Goal: Task Accomplishment & Management: Use online tool/utility

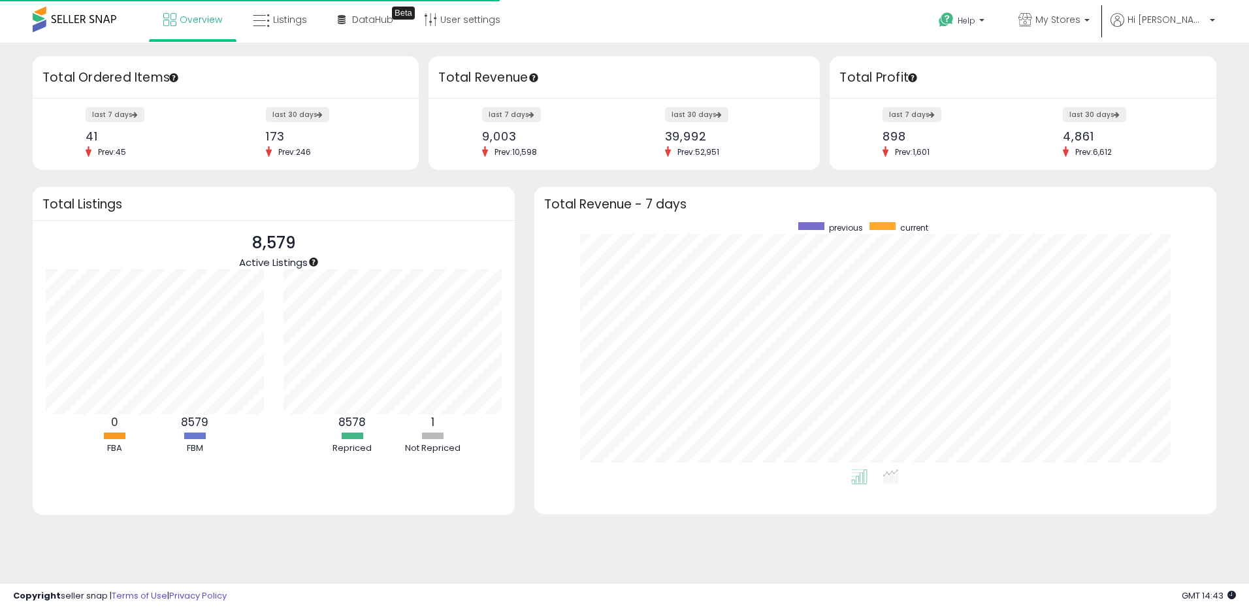
scroll to position [247, 656]
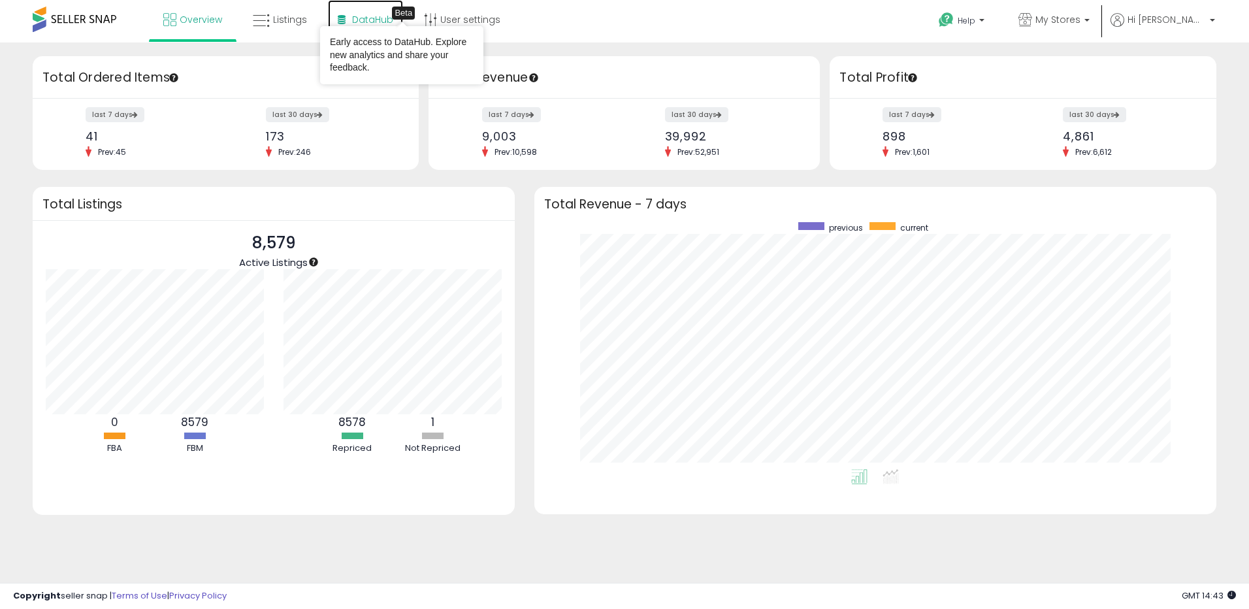
click at [362, 14] on span "DataHub" at bounding box center [372, 19] width 41 height 13
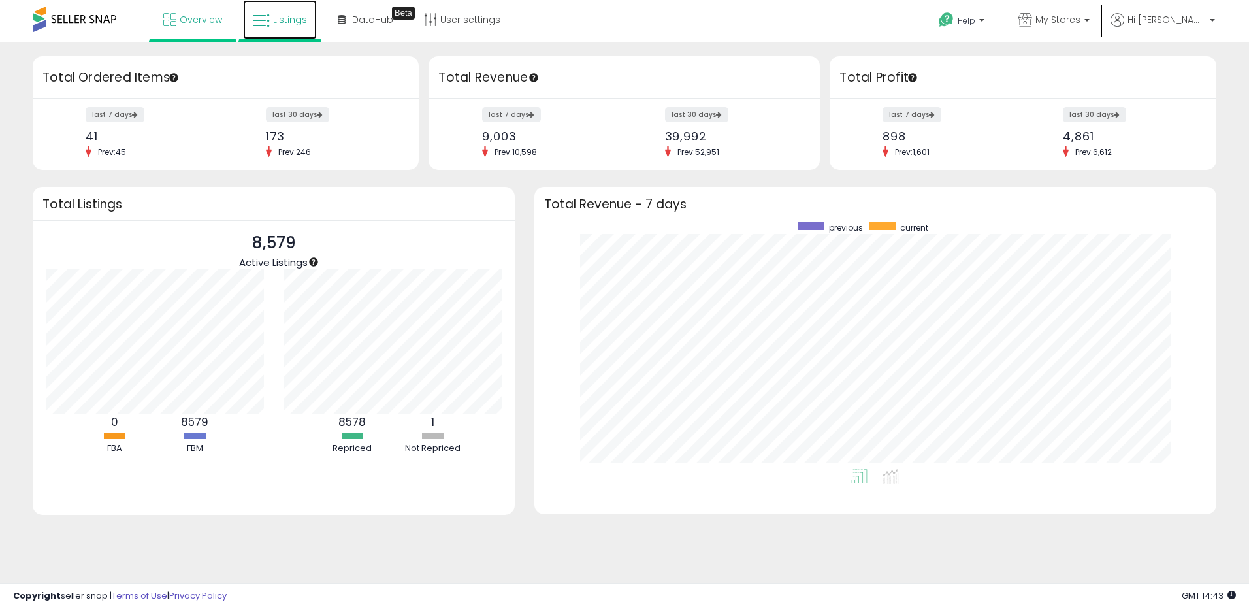
click at [270, 14] on link "Listings" at bounding box center [280, 19] width 74 height 39
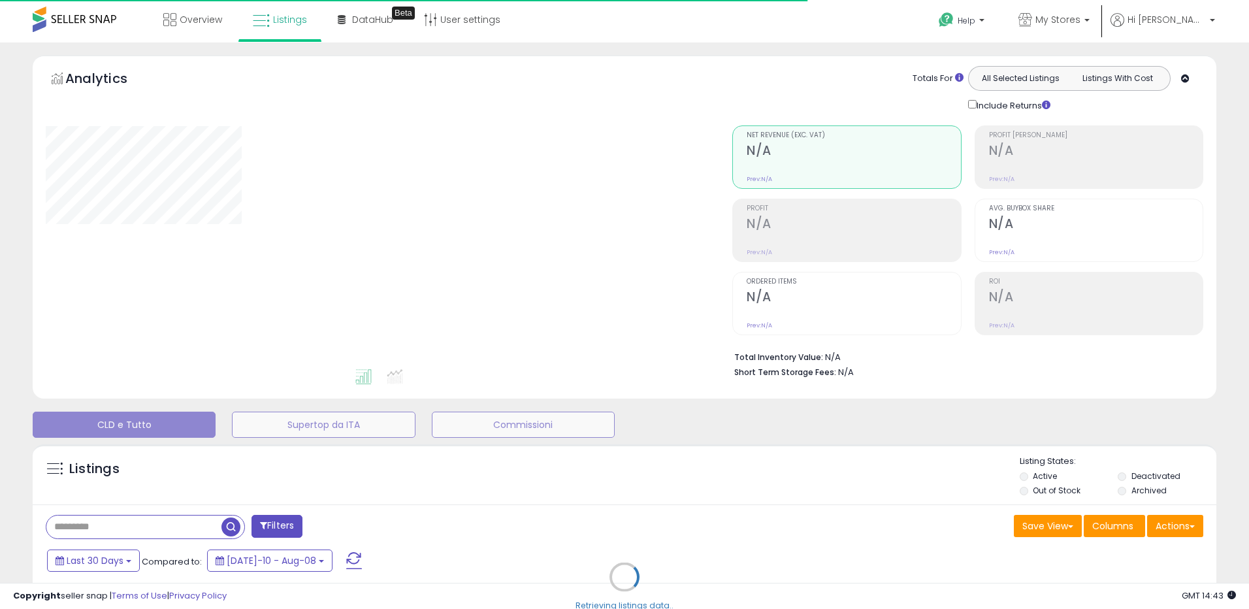
click at [1182, 530] on div "Retrieving listings data.." at bounding box center [624, 587] width 1203 height 298
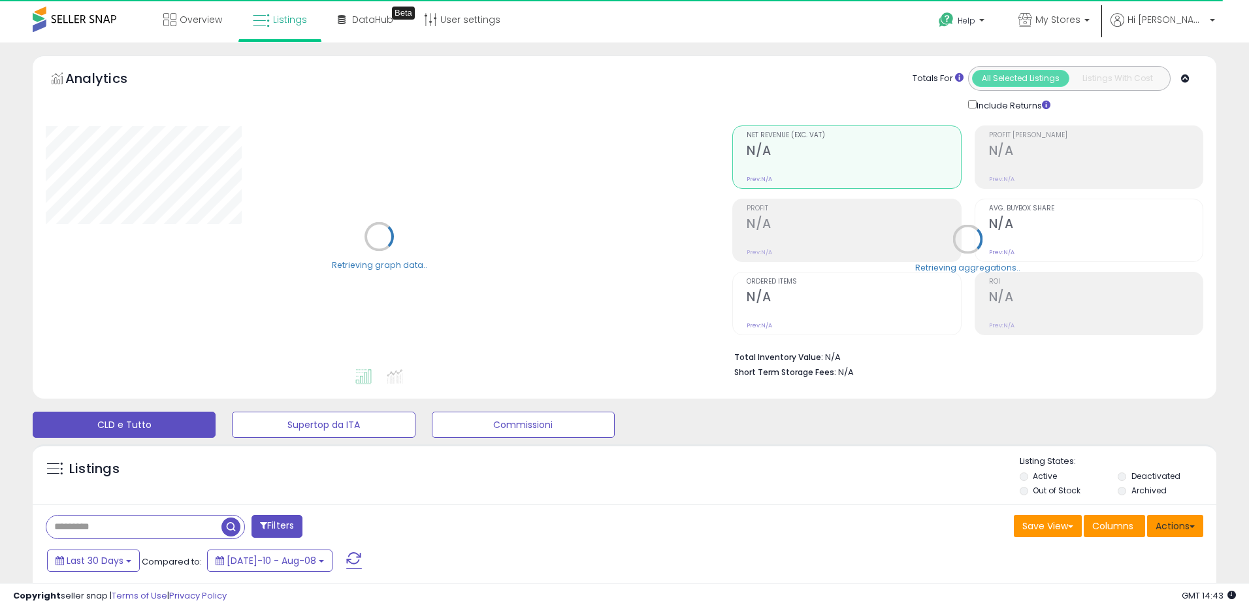
click at [1174, 532] on button "Actions" at bounding box center [1175, 526] width 56 height 22
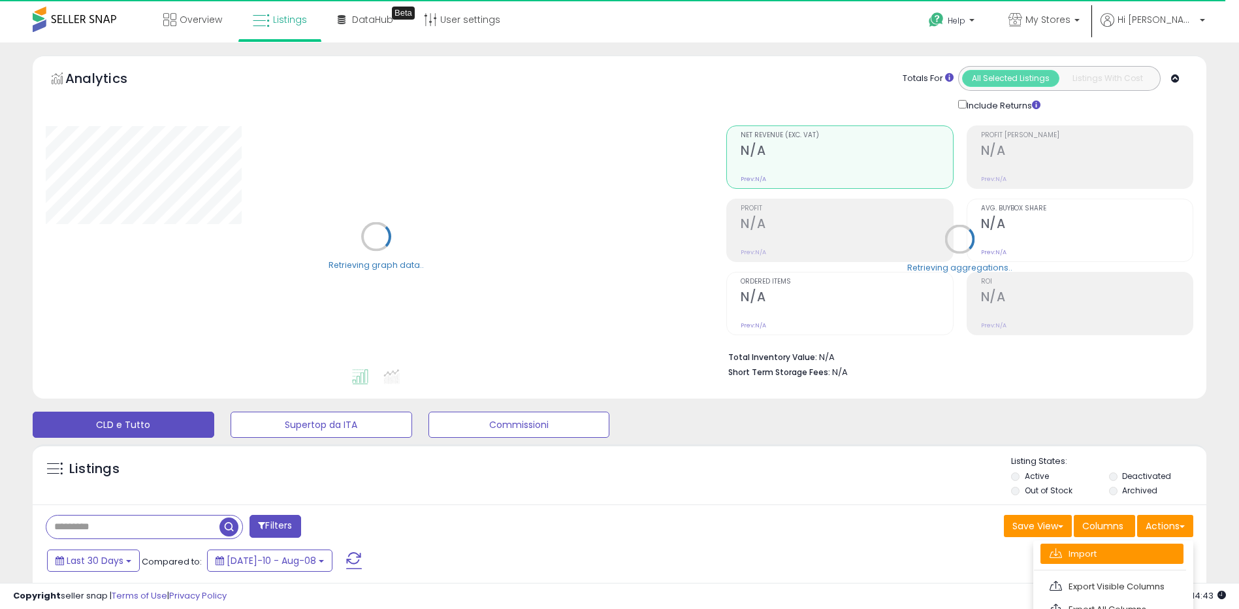
click at [1121, 553] on link "Import" at bounding box center [1112, 553] width 143 height 20
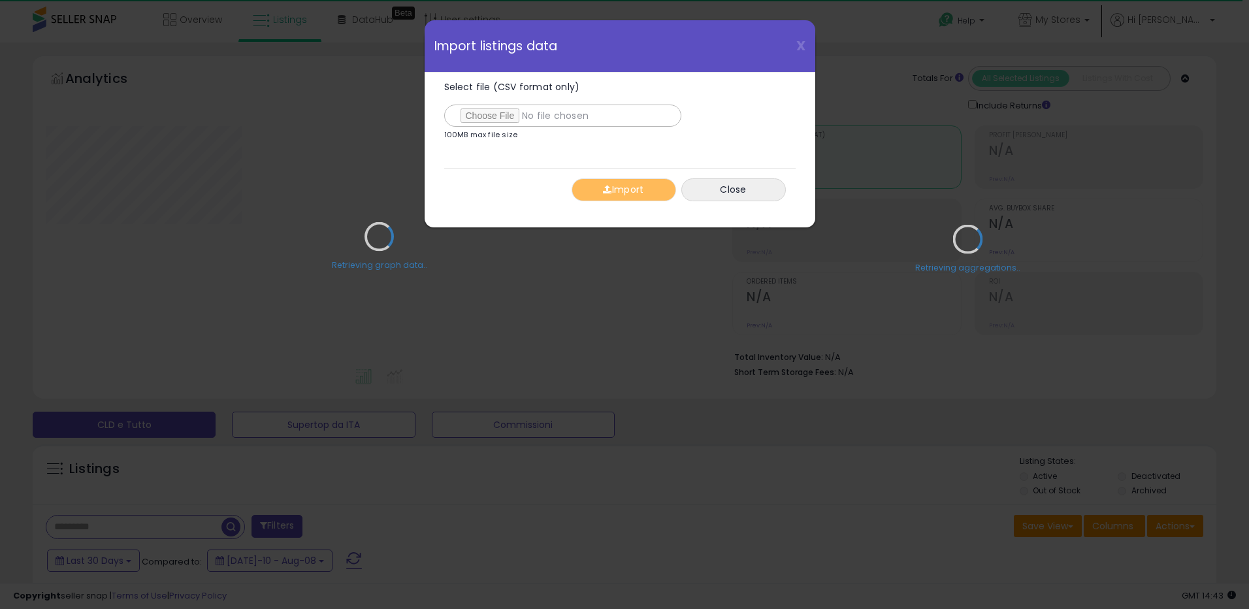
click at [493, 118] on div "Retrieving graph data.." at bounding box center [379, 246] width 687 height 268
click at [491, 118] on div "Retrieving graph data.." at bounding box center [379, 246] width 687 height 268
click at [472, 114] on div "Retrieving graph data.." at bounding box center [379, 246] width 687 height 268
click at [501, 122] on div "Retrieving graph data.." at bounding box center [379, 246] width 687 height 268
click at [493, 114] on div "Retrieving graph data.." at bounding box center [379, 246] width 687 height 268
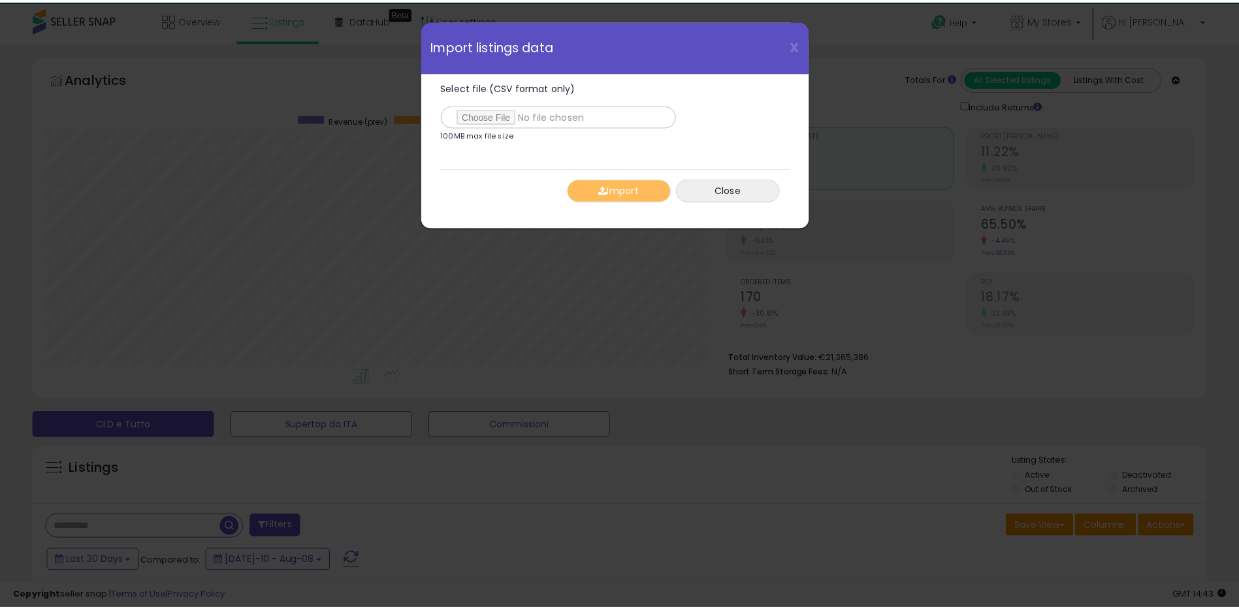
scroll to position [268, 687]
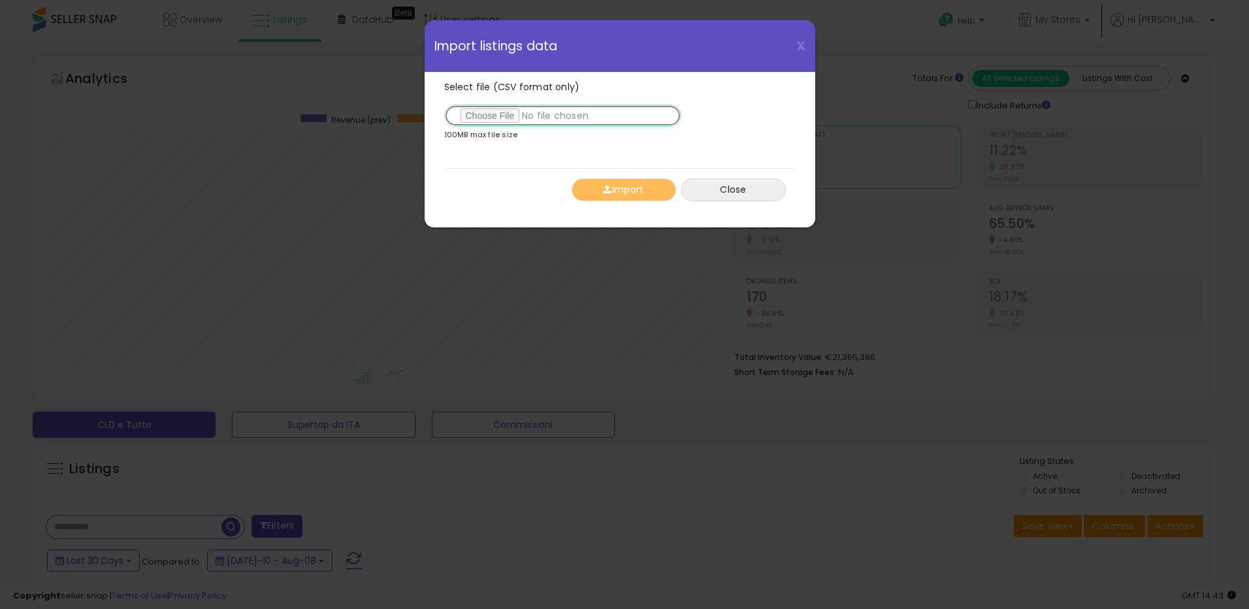
click at [478, 117] on input "Select file (CSV format only)" at bounding box center [562, 116] width 237 height 22
type input "**********"
click at [628, 187] on button "Import" at bounding box center [624, 189] width 105 height 23
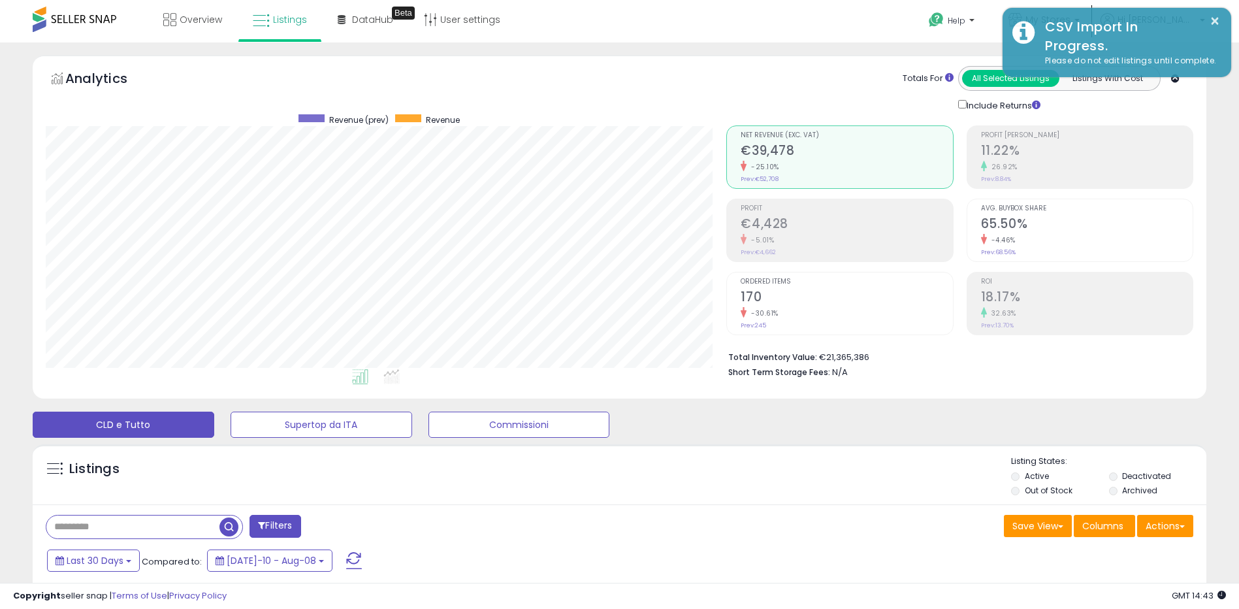
scroll to position [652963, 652550]
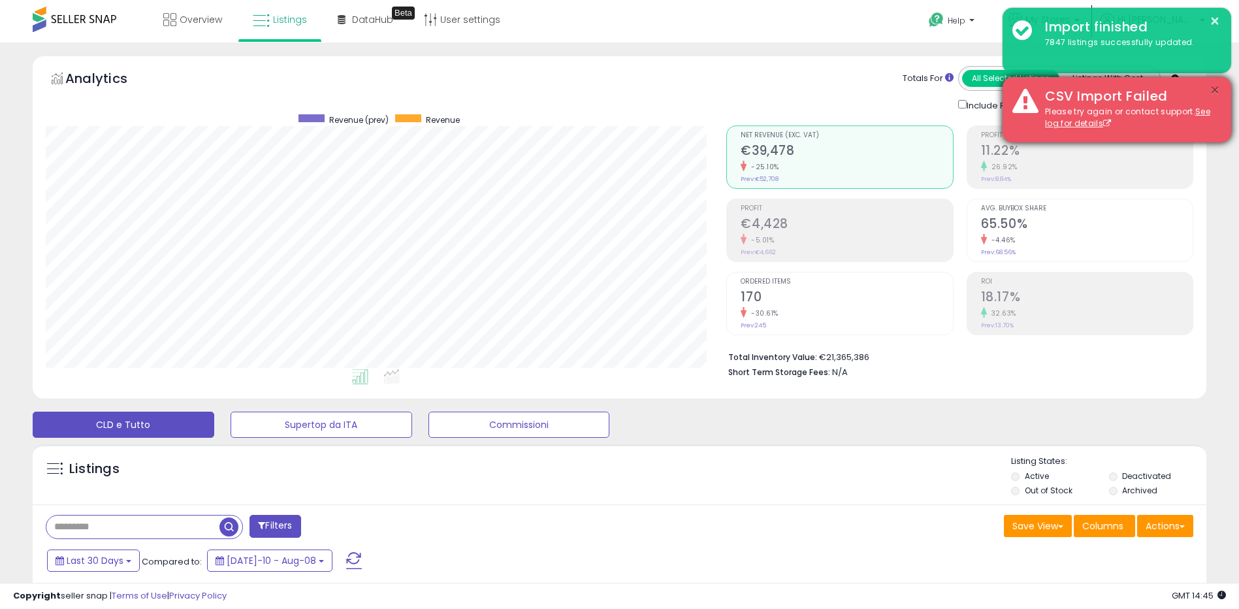
click at [1216, 88] on button "×" at bounding box center [1215, 90] width 10 height 16
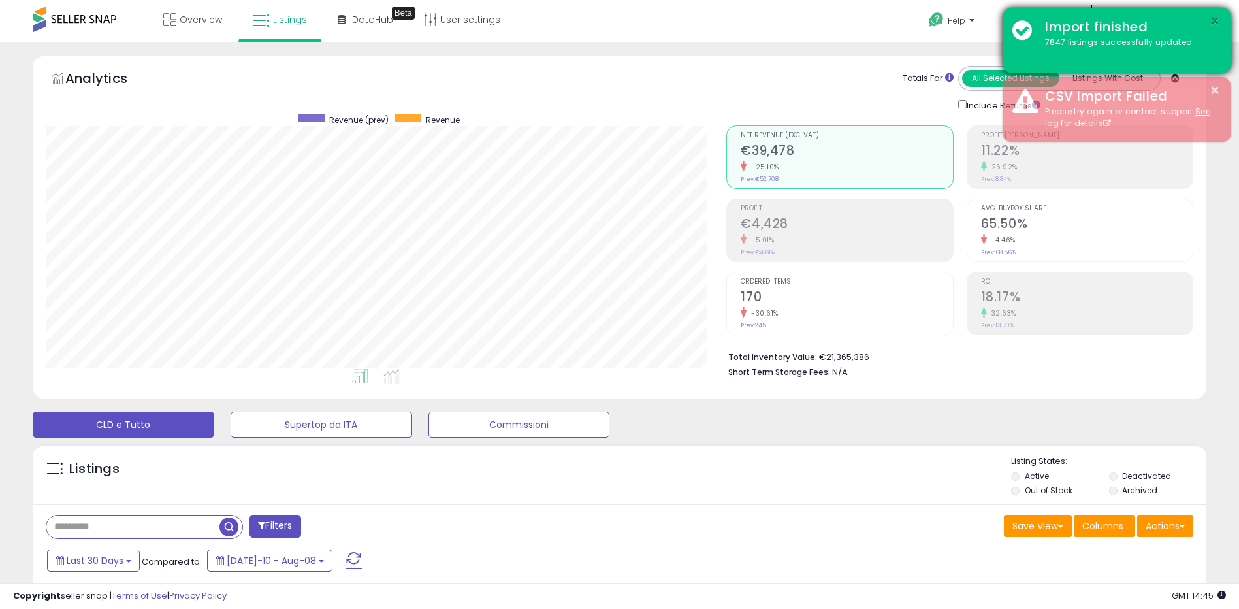
click at [1216, 20] on button "×" at bounding box center [1215, 21] width 10 height 16
